Goal: Information Seeking & Learning: Understand process/instructions

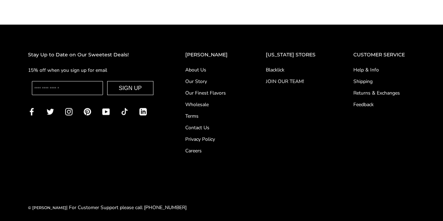
scroll to position [613, 0]
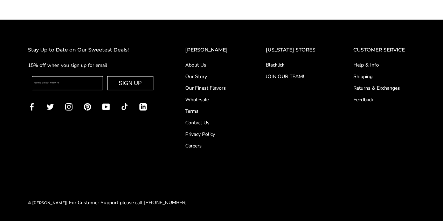
click at [358, 74] on link "Shipping" at bounding box center [384, 75] width 62 height 7
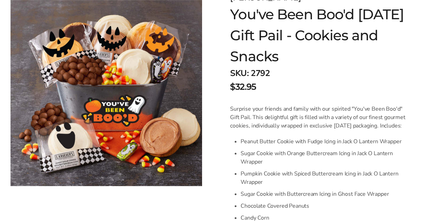
scroll to position [105, 0]
